Goal: Task Accomplishment & Management: Manage account settings

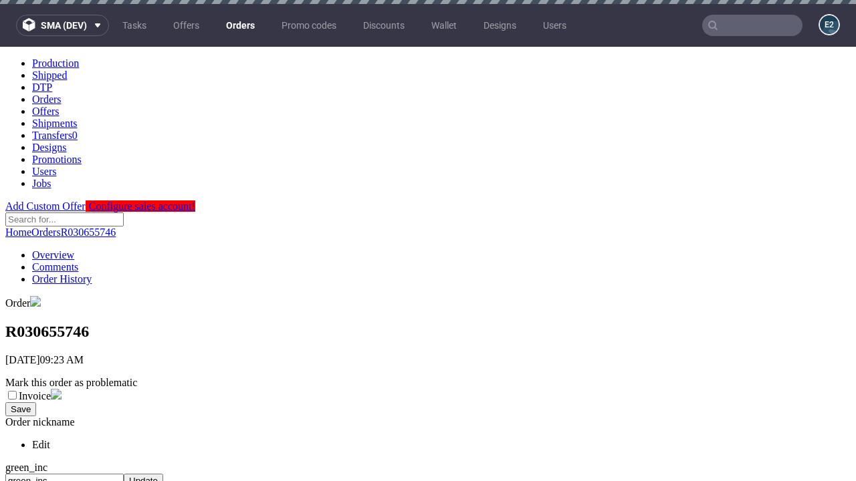
scroll to position [546, 0]
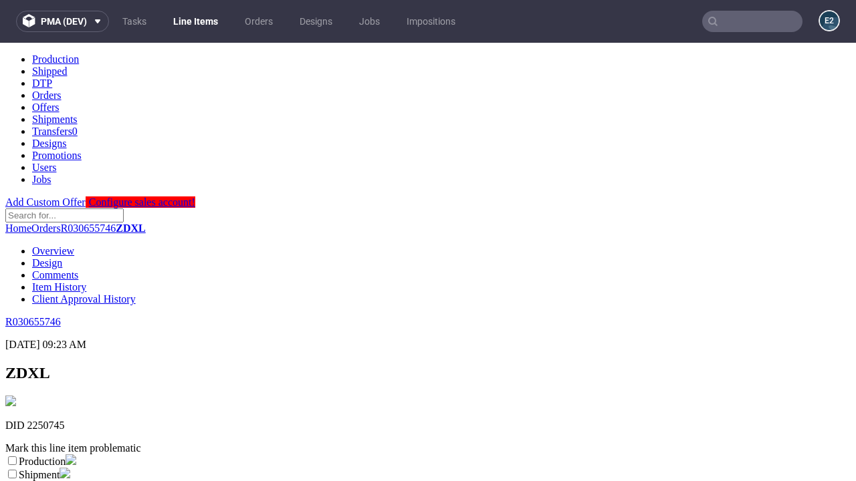
scroll to position [235, 0]
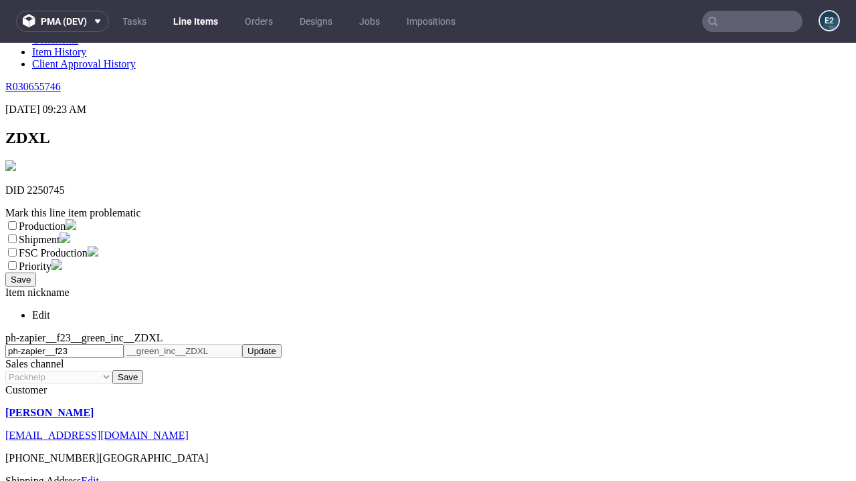
select select "dtp_ca_needed"
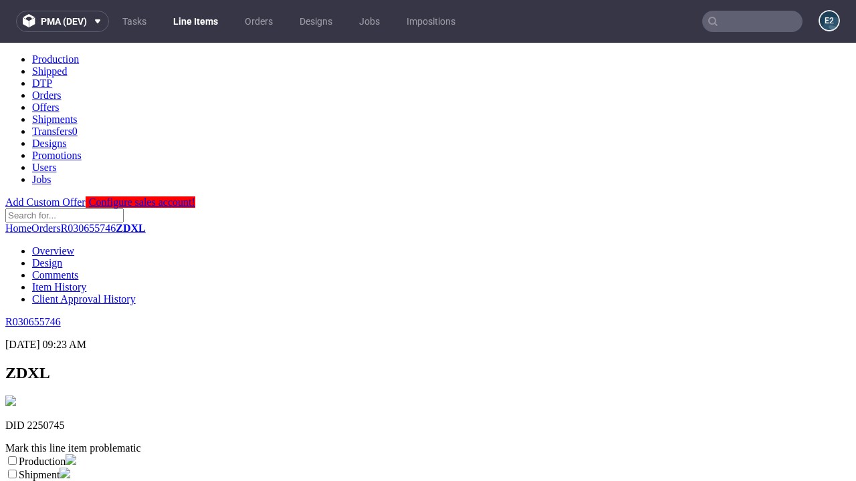
scroll to position [0, 0]
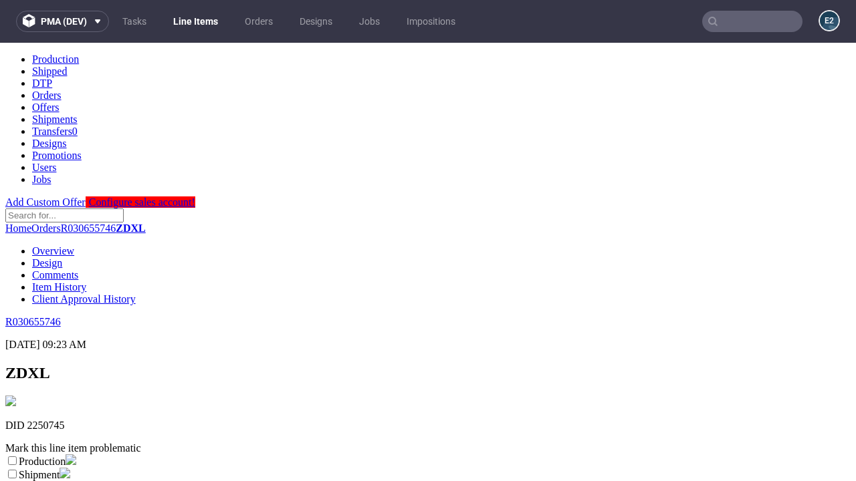
checkbox input "true"
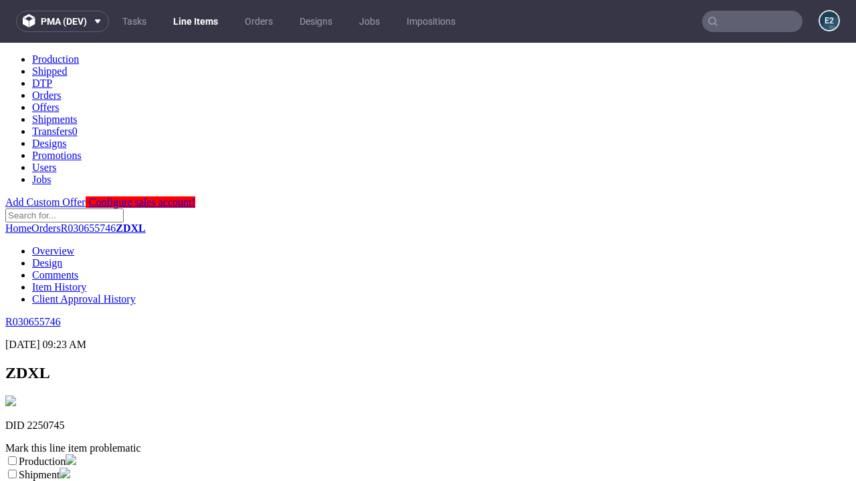
scroll to position [12, 0]
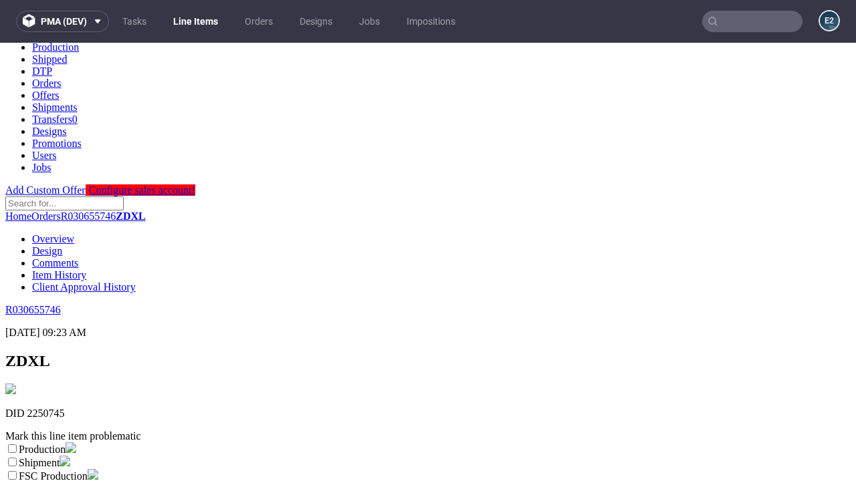
type textarea "test"
